Goal: Book appointment/travel/reservation

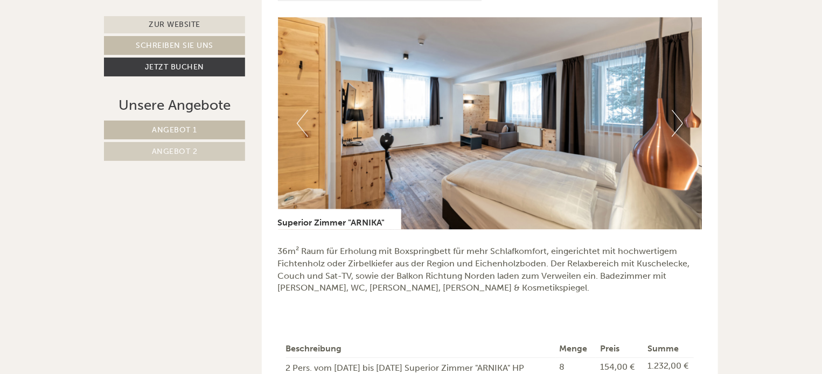
scroll to position [1346, 0]
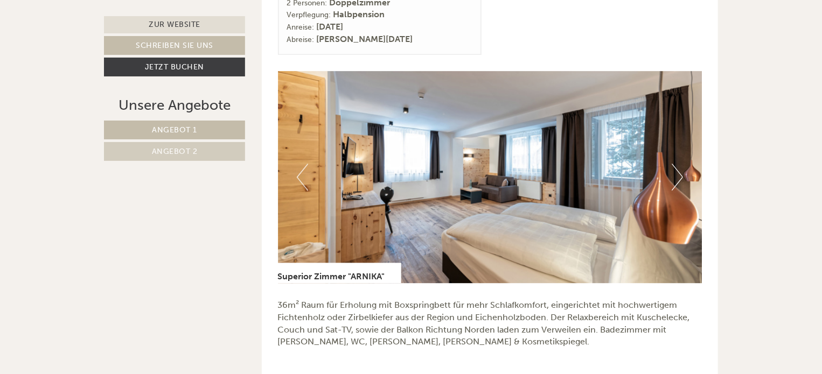
click at [682, 173] on button "Next" at bounding box center [676, 177] width 11 height 27
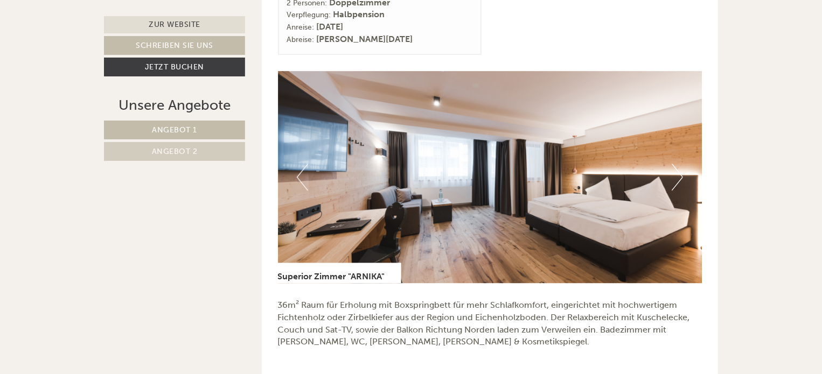
click at [682, 173] on button "Next" at bounding box center [676, 177] width 11 height 27
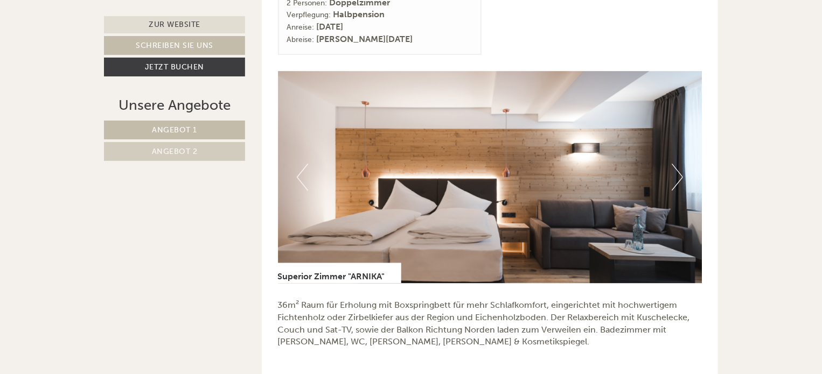
click at [682, 173] on button "Next" at bounding box center [676, 177] width 11 height 27
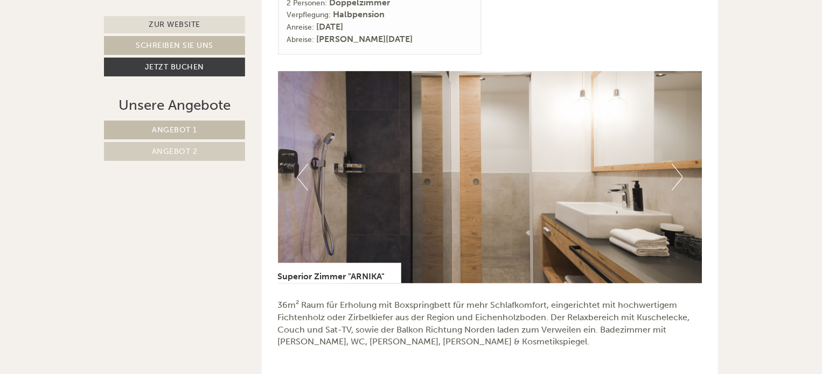
click at [682, 173] on button "Next" at bounding box center [676, 177] width 11 height 27
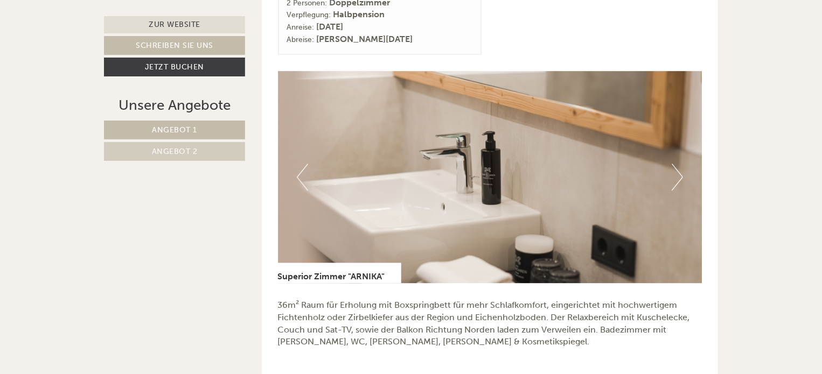
click at [682, 173] on button "Next" at bounding box center [676, 177] width 11 height 27
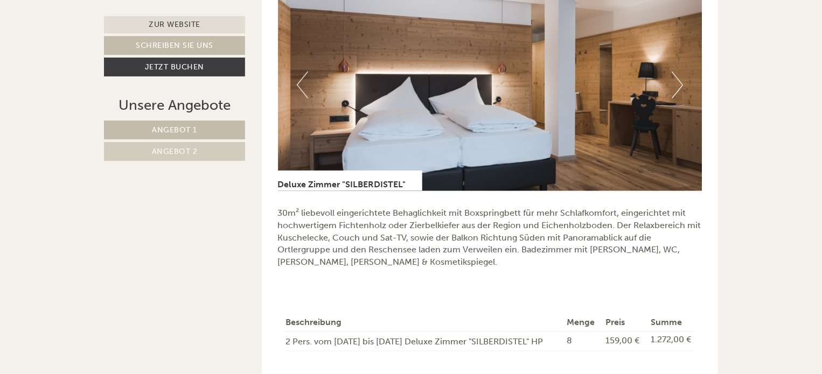
scroll to position [754, 0]
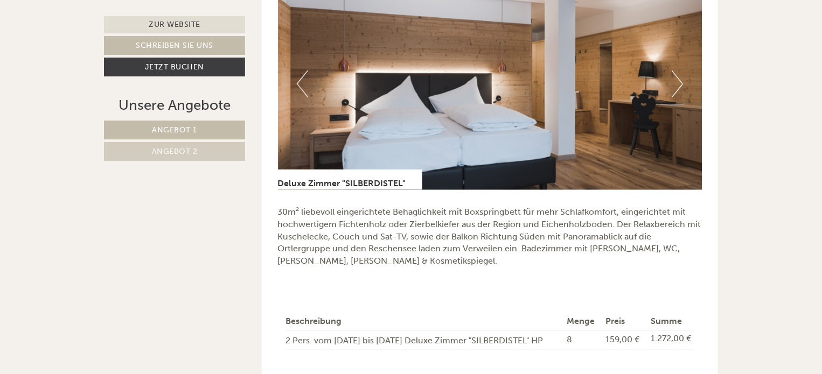
click at [677, 78] on button "Next" at bounding box center [676, 84] width 11 height 27
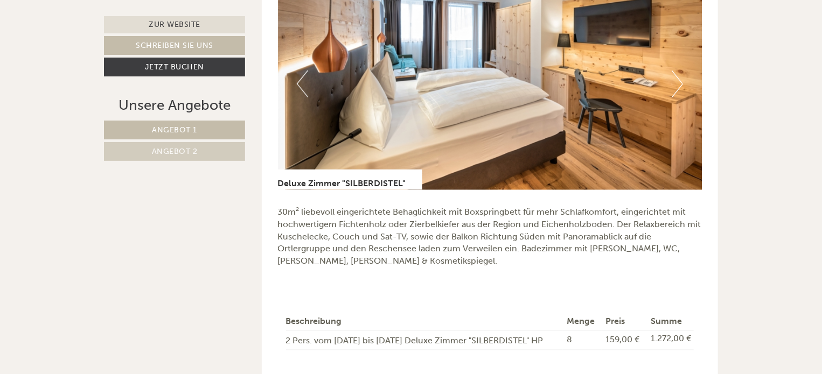
click at [677, 78] on button "Next" at bounding box center [676, 84] width 11 height 27
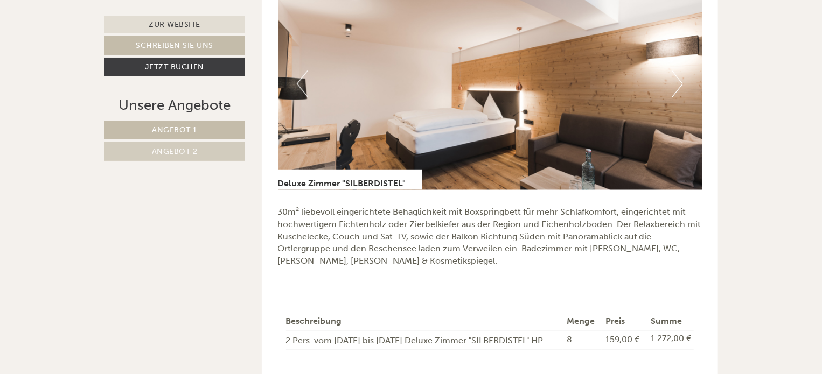
click at [677, 78] on button "Next" at bounding box center [676, 84] width 11 height 27
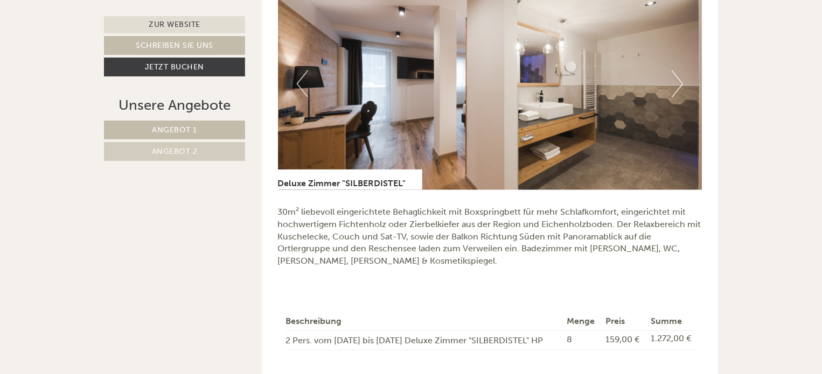
click at [677, 78] on button "Next" at bounding box center [676, 84] width 11 height 27
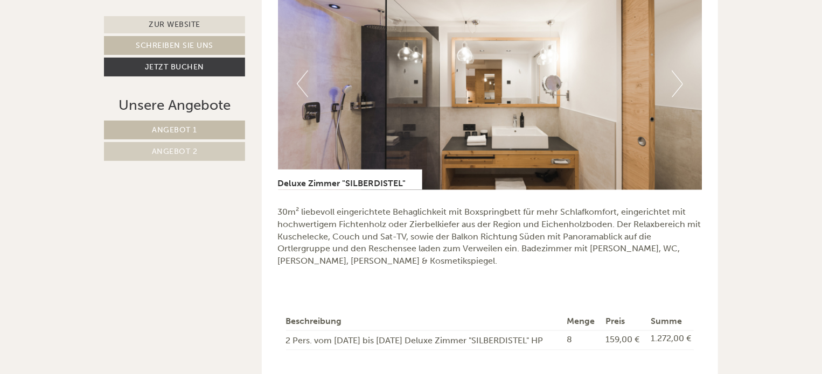
click at [677, 78] on button "Next" at bounding box center [676, 84] width 11 height 27
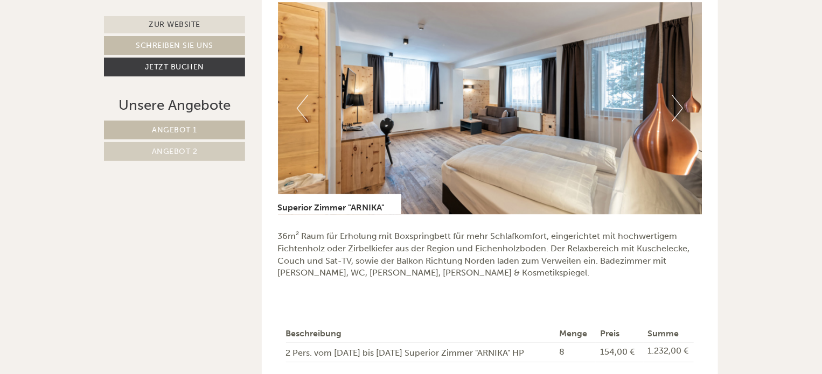
scroll to position [1400, 0]
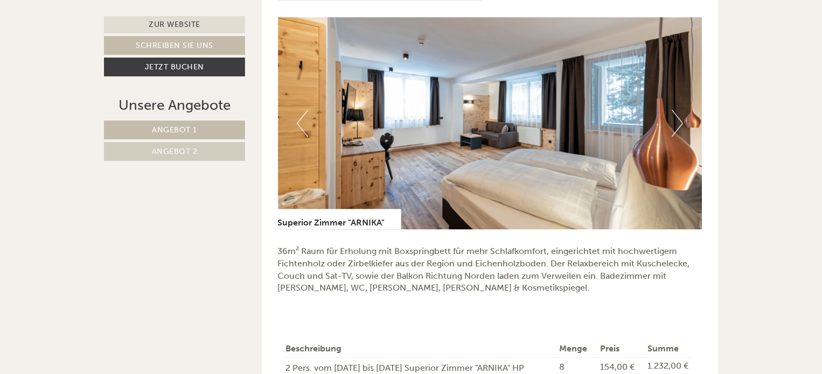
click at [678, 118] on button "Next" at bounding box center [676, 123] width 11 height 27
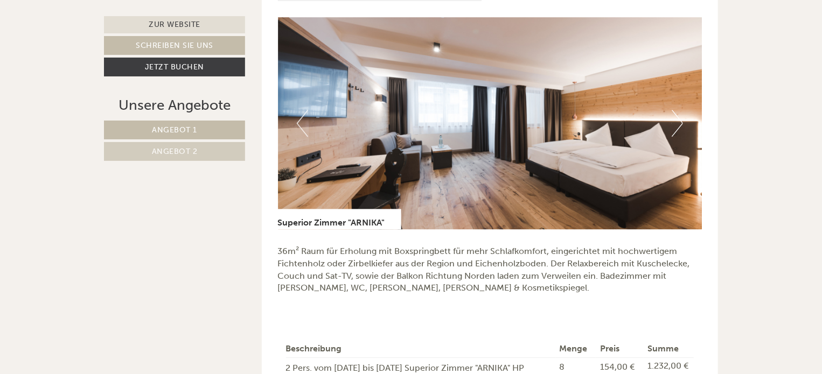
click at [678, 118] on button "Next" at bounding box center [676, 123] width 11 height 27
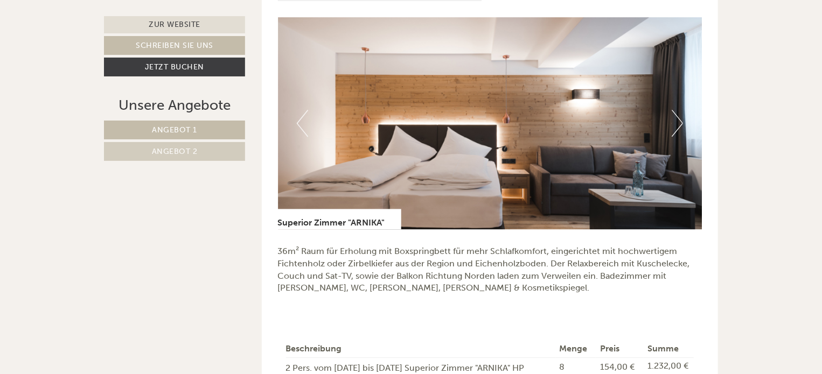
click at [678, 118] on button "Next" at bounding box center [676, 123] width 11 height 27
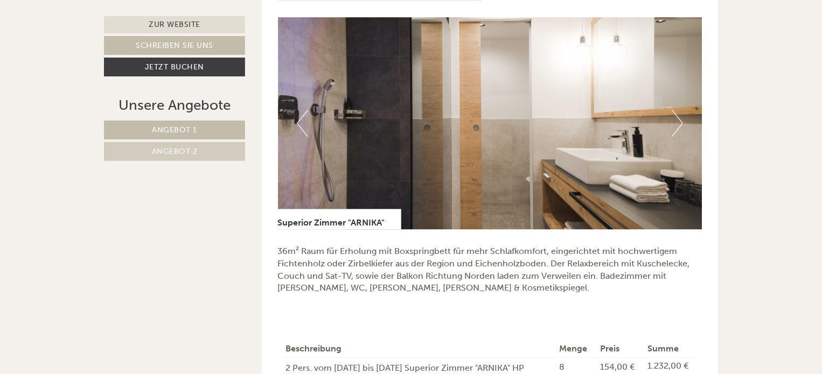
click at [678, 118] on button "Next" at bounding box center [676, 123] width 11 height 27
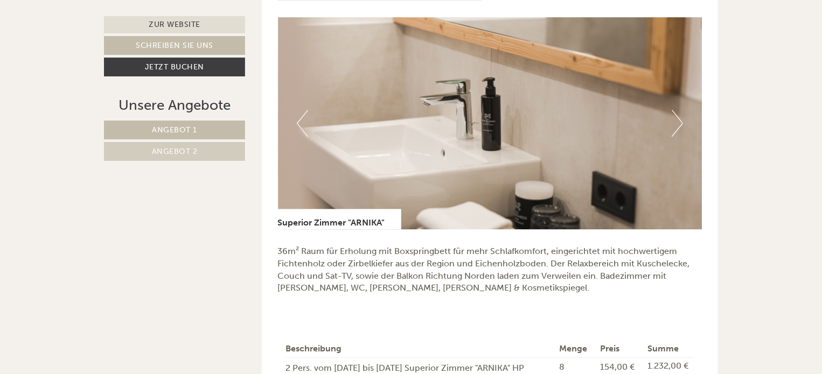
click at [678, 118] on button "Next" at bounding box center [676, 123] width 11 height 27
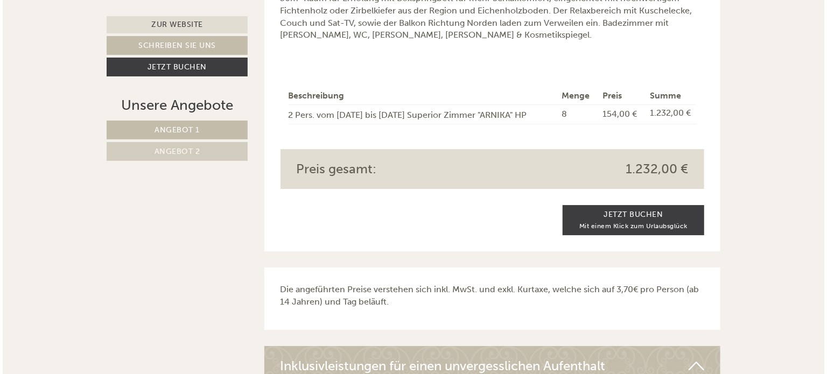
scroll to position [1669, 0]
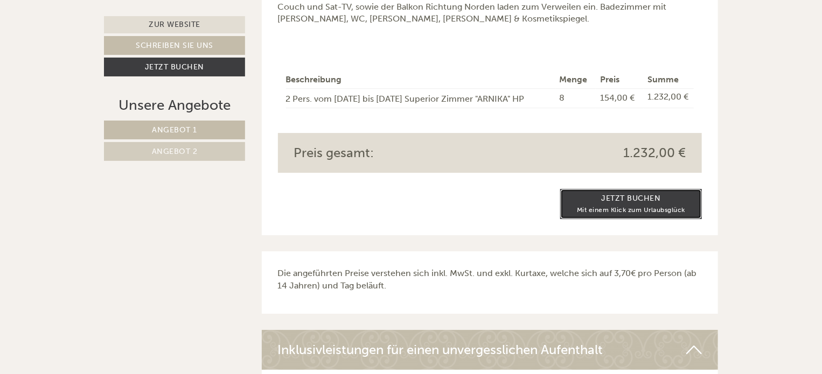
click at [629, 193] on link "Jetzt buchen Mit einem Klick zum Urlaubsglück" at bounding box center [631, 204] width 142 height 30
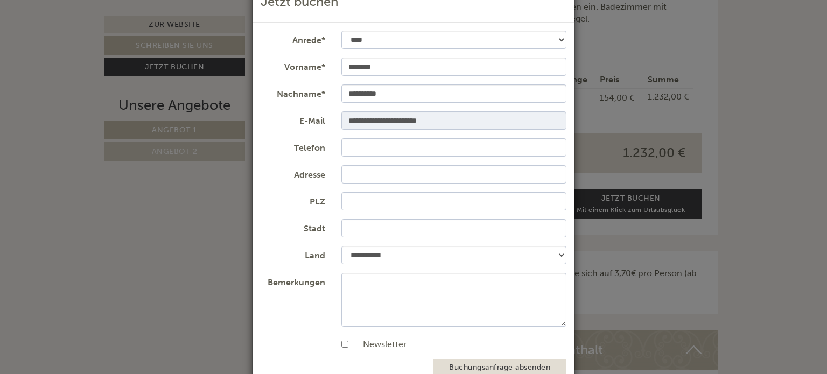
scroll to position [58, 0]
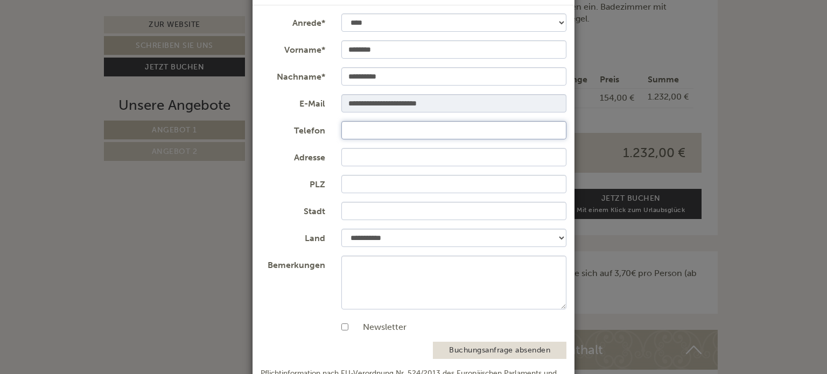
click at [347, 130] on input "Telefon" at bounding box center [454, 130] width 226 height 18
type input "**********"
click at [345, 155] on input "Adresse" at bounding box center [454, 157] width 226 height 18
type input "**********"
click at [348, 183] on input "PLZ" at bounding box center [454, 184] width 226 height 18
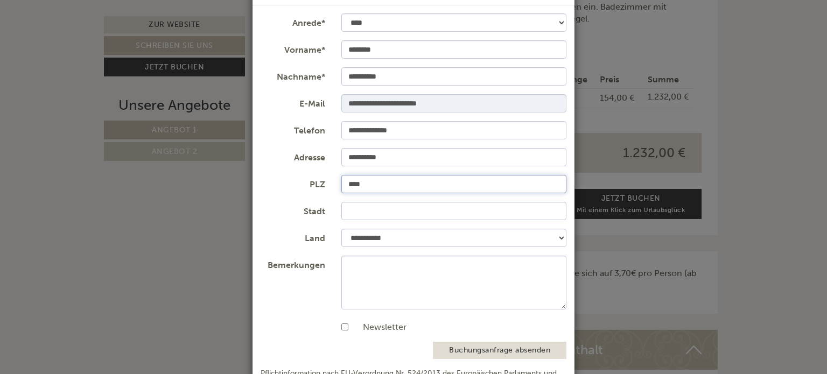
type input "****"
click at [349, 211] on input "Stadt" at bounding box center [454, 211] width 226 height 18
type input "*********"
click at [561, 236] on select "**********" at bounding box center [454, 238] width 226 height 18
select select "*"
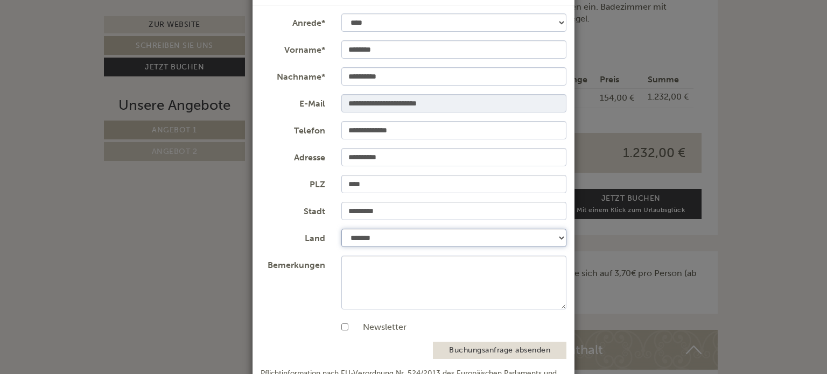
click at [341, 229] on select "**********" at bounding box center [454, 238] width 226 height 18
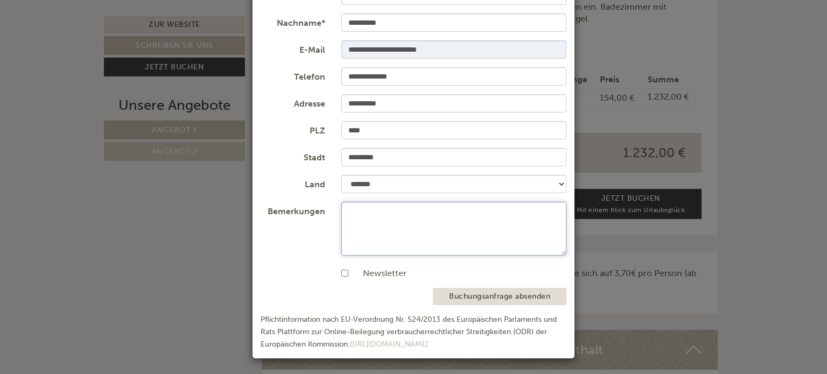
click at [348, 213] on textarea "Bemerkungen" at bounding box center [454, 229] width 226 height 54
type textarea "*"
click at [484, 292] on button "Buchungsanfrage absenden" at bounding box center [500, 296] width 134 height 17
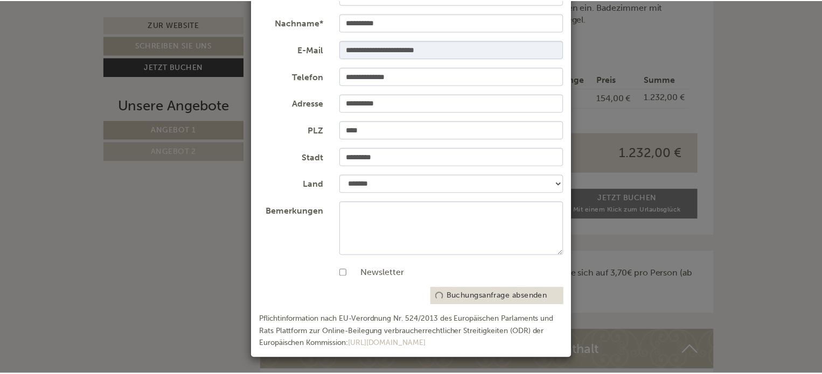
scroll to position [0, 0]
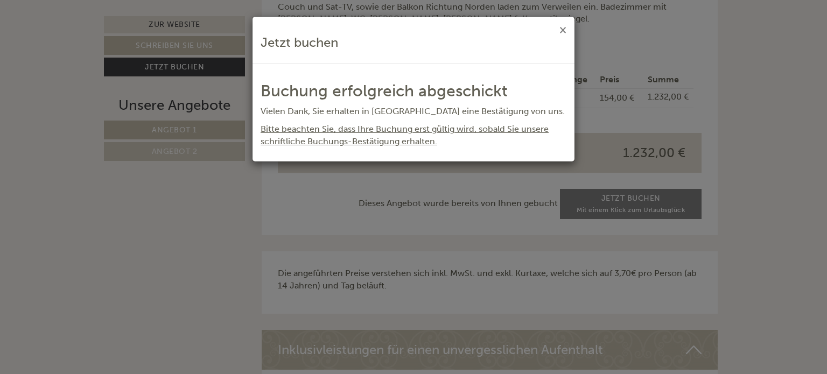
click at [563, 27] on button "×" at bounding box center [562, 29] width 7 height 11
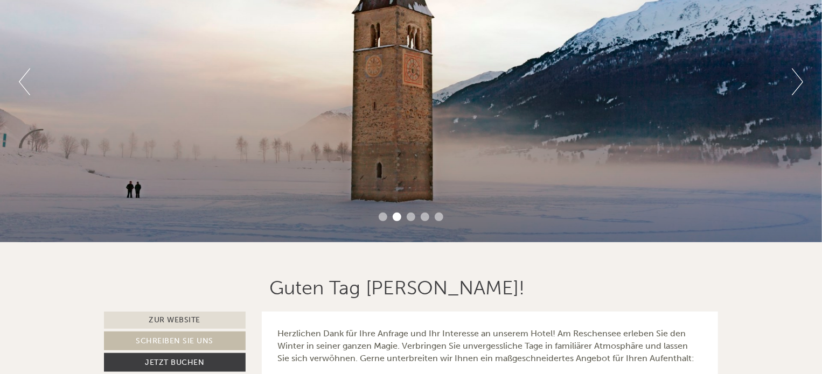
scroll to position [162, 0]
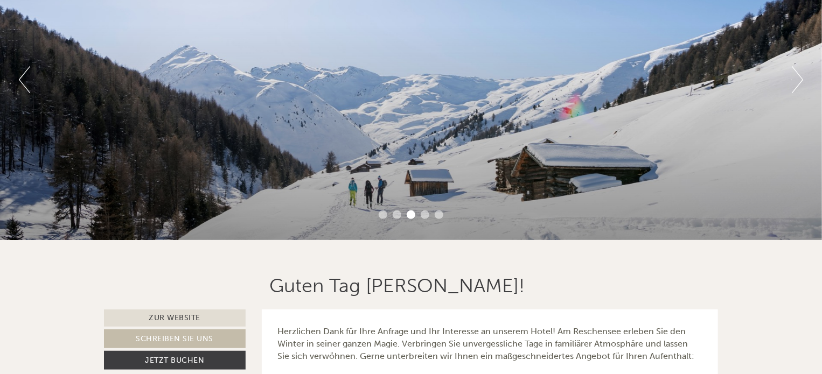
click at [801, 75] on button "Next" at bounding box center [797, 79] width 11 height 27
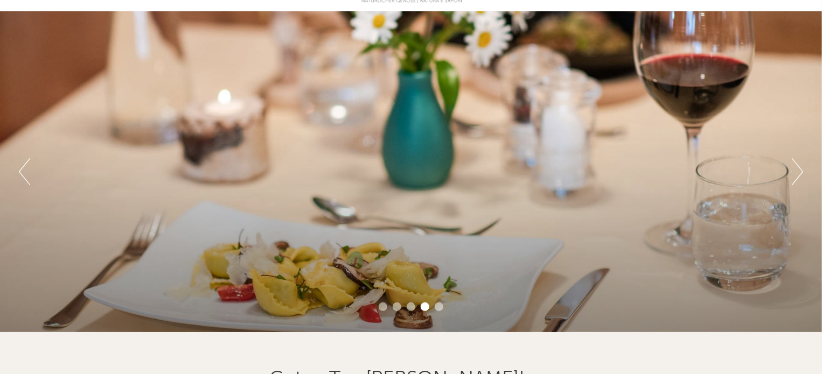
scroll to position [54, 0]
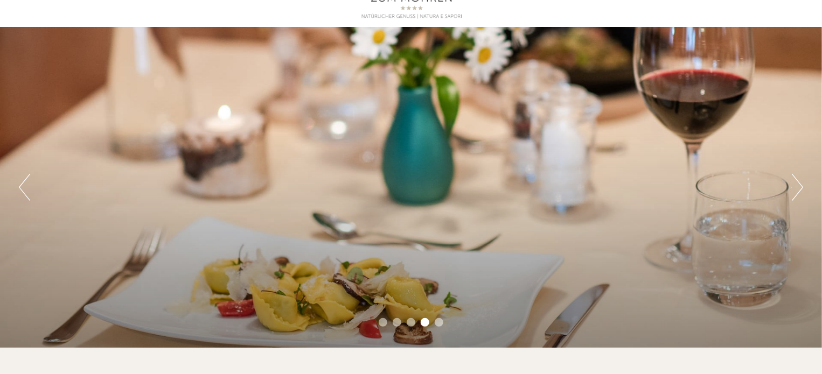
click at [800, 187] on button "Next" at bounding box center [797, 187] width 11 height 27
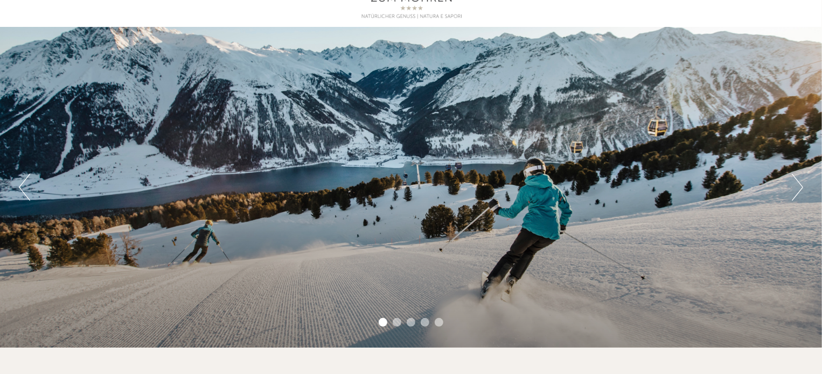
click at [800, 187] on button "Next" at bounding box center [797, 187] width 11 height 27
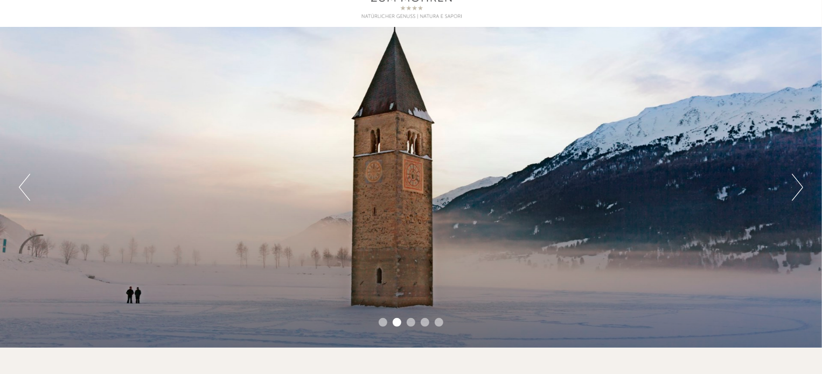
click at [800, 187] on button "Next" at bounding box center [797, 187] width 11 height 27
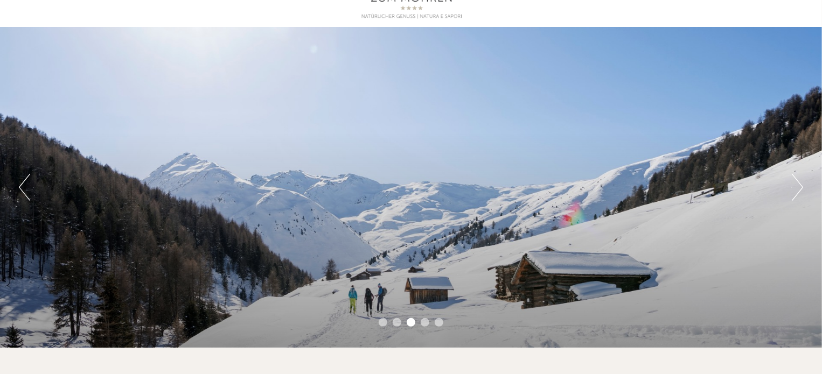
click at [800, 187] on button "Next" at bounding box center [797, 187] width 11 height 27
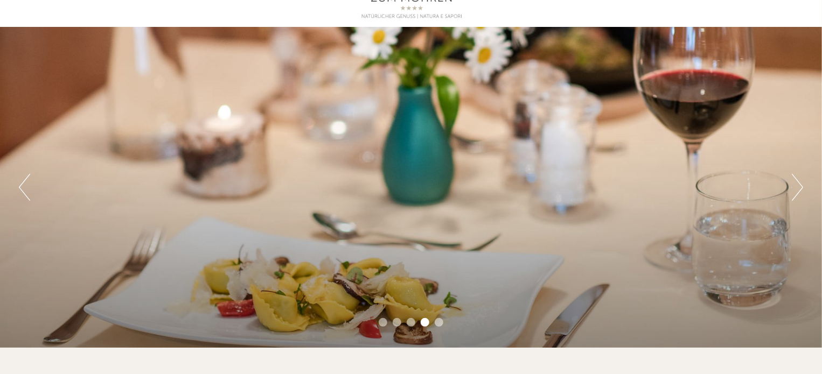
click at [800, 187] on button "Next" at bounding box center [797, 187] width 11 height 27
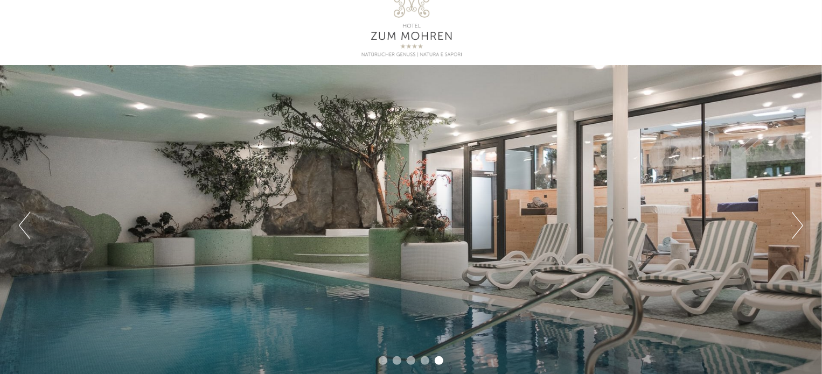
scroll to position [0, 0]
